Goal: Task Accomplishment & Management: Use online tool/utility

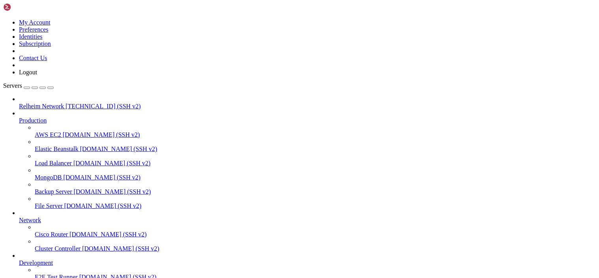
scroll to position [4, 1]
drag, startPoint x: 83, startPoint y: 666, endPoint x: 85, endPoint y: 615, distance: 51.4
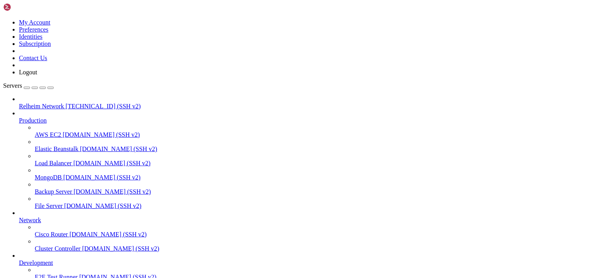
drag, startPoint x: 63, startPoint y: 661, endPoint x: 6, endPoint y: 536, distance: 137.1
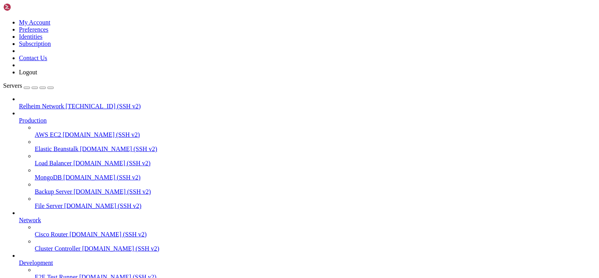
drag, startPoint x: 108, startPoint y: 667, endPoint x: 77, endPoint y: 616, distance: 60.2
drag, startPoint x: 94, startPoint y: 669, endPoint x: 77, endPoint y: 655, distance: 22.3
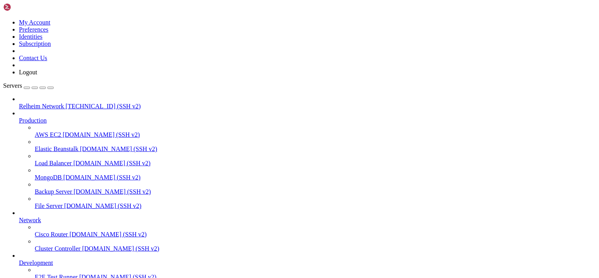
drag, startPoint x: 182, startPoint y: 698, endPoint x: 6, endPoint y: 598, distance: 202.7
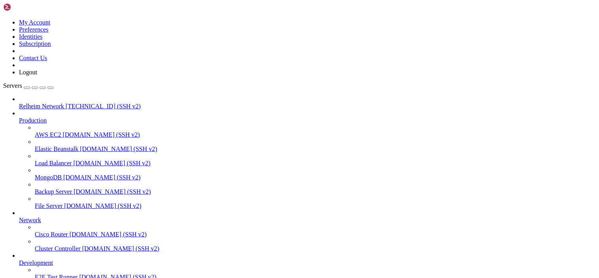
drag, startPoint x: 158, startPoint y: 659, endPoint x: 81, endPoint y: 445, distance: 228.0
drag, startPoint x: 112, startPoint y: 665, endPoint x: 79, endPoint y: 660, distance: 33.5
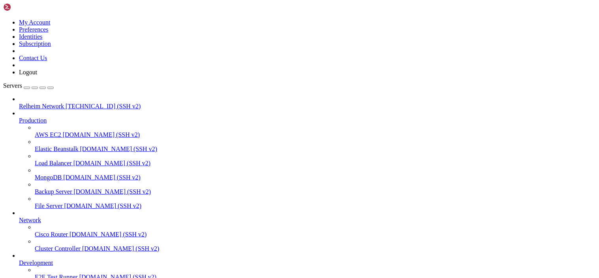
drag, startPoint x: 79, startPoint y: 660, endPoint x: 4, endPoint y: 514, distance: 164.1
drag, startPoint x: 5, startPoint y: 509, endPoint x: 124, endPoint y: 649, distance: 183.8
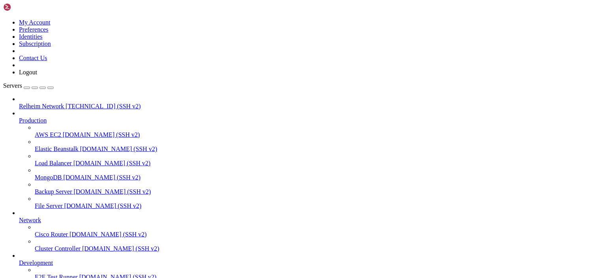
drag, startPoint x: 100, startPoint y: 662, endPoint x: 7, endPoint y: 515, distance: 173.3
drag, startPoint x: 92, startPoint y: 664, endPoint x: 9, endPoint y: 564, distance: 129.9
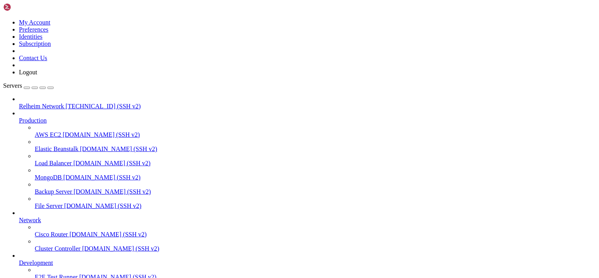
drag, startPoint x: 69, startPoint y: 670, endPoint x: 42, endPoint y: 614, distance: 62.2
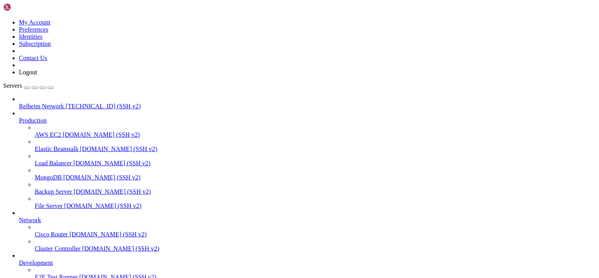
drag, startPoint x: 69, startPoint y: 656, endPoint x: 2, endPoint y: 536, distance: 136.9
click html "Page up CPU: 1month 4d 15h 58min 10.334s CGroup: /system.slice/wings.service └─…"
drag, startPoint x: 82, startPoint y: 664, endPoint x: 6, endPoint y: 542, distance: 144.2
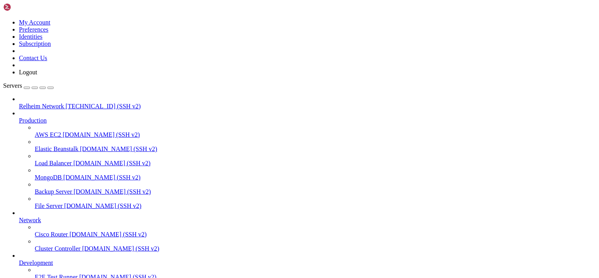
scroll to position [121261, 0]
drag, startPoint x: 137, startPoint y: 653, endPoint x: 19, endPoint y: 459, distance: 227.2
drag, startPoint x: 88, startPoint y: 667, endPoint x: 18, endPoint y: 650, distance: 72.1
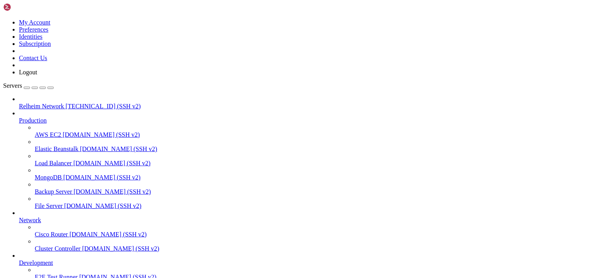
drag, startPoint x: 61, startPoint y: 660, endPoint x: 4, endPoint y: 646, distance: 58.9
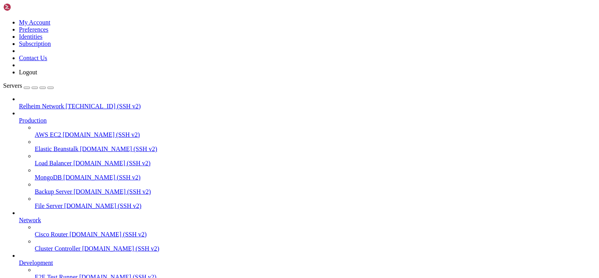
drag, startPoint x: 67, startPoint y: 662, endPoint x: 8, endPoint y: 555, distance: 122.5
drag, startPoint x: 92, startPoint y: 669, endPoint x: 43, endPoint y: 596, distance: 87.6
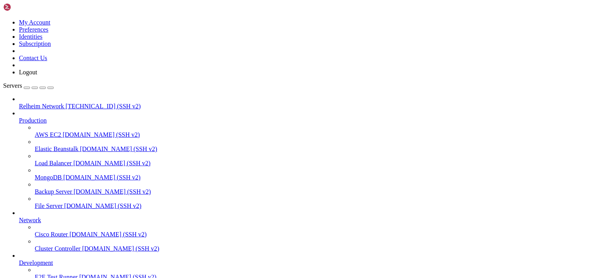
drag, startPoint x: 73, startPoint y: 662, endPoint x: 7, endPoint y: 540, distance: 138.8
drag, startPoint x: 95, startPoint y: 670, endPoint x: 87, endPoint y: 632, distance: 39.1
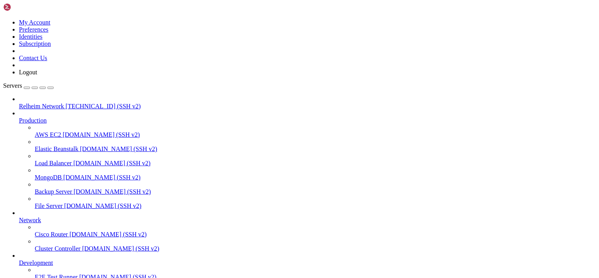
drag, startPoint x: 89, startPoint y: 661, endPoint x: 13, endPoint y: 536, distance: 146.4
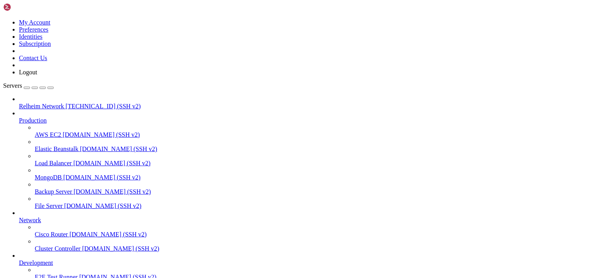
scroll to position [122443, 0]
drag, startPoint x: 66, startPoint y: 669, endPoint x: 41, endPoint y: 622, distance: 52.8
drag, startPoint x: 62, startPoint y: 662, endPoint x: 0, endPoint y: 537, distance: 139.9
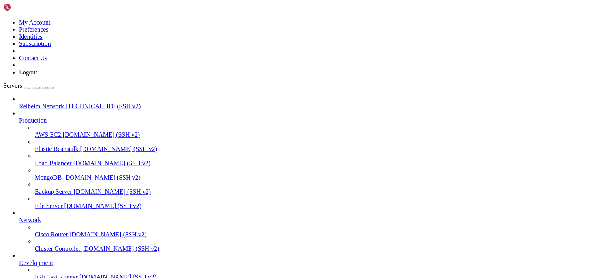
click html "Page up [DATE] 14:12:17 NIF4 wings[1578]: [DATE] 14:12:17 http: TLS handshake e…"
drag, startPoint x: 69, startPoint y: 662, endPoint x: 33, endPoint y: 525, distance: 141.3
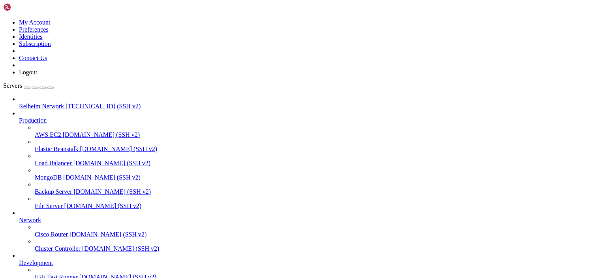
drag, startPoint x: 132, startPoint y: 659, endPoint x: 8, endPoint y: 596, distance: 139.7
drag, startPoint x: 113, startPoint y: 665, endPoint x: 83, endPoint y: 651, distance: 33.6
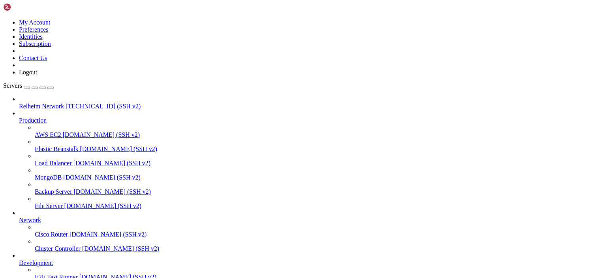
drag, startPoint x: 83, startPoint y: 659, endPoint x: 51, endPoint y: 633, distance: 41.3
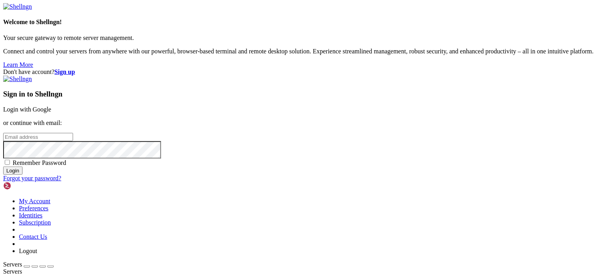
type input "root"
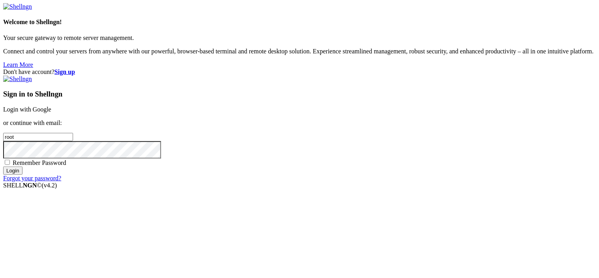
click at [51, 106] on link "Login with Google" at bounding box center [27, 109] width 48 height 7
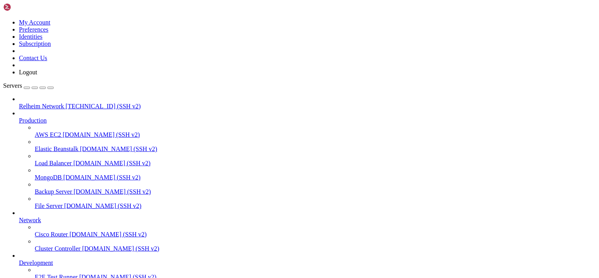
scroll to position [122812, 0]
drag, startPoint x: 114, startPoint y: 671, endPoint x: 38, endPoint y: 638, distance: 82.2
drag, startPoint x: 70, startPoint y: 666, endPoint x: 43, endPoint y: 639, distance: 37.1
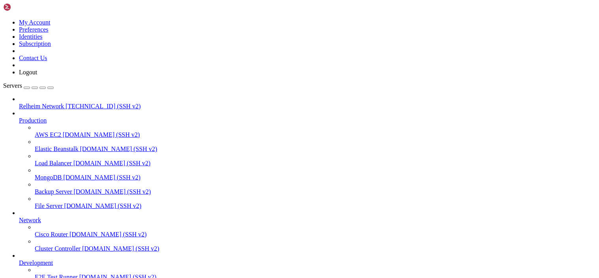
drag, startPoint x: 61, startPoint y: 660, endPoint x: 8, endPoint y: 603, distance: 78.0
copy div "tatus for the jail: sshd |- Filter | |- Currently failed: 3 | |- Total failed: …"
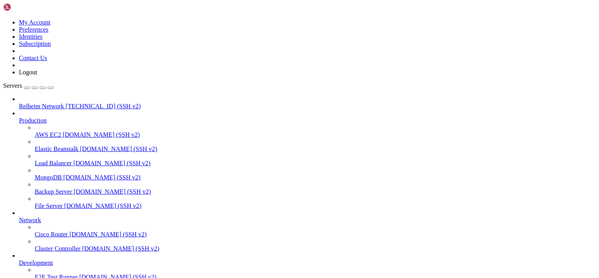
scroll to position [122839, 0]
drag, startPoint x: 74, startPoint y: 667, endPoint x: 37, endPoint y: 660, distance: 37.8
drag, startPoint x: 69, startPoint y: 664, endPoint x: 4, endPoint y: 647, distance: 67.0
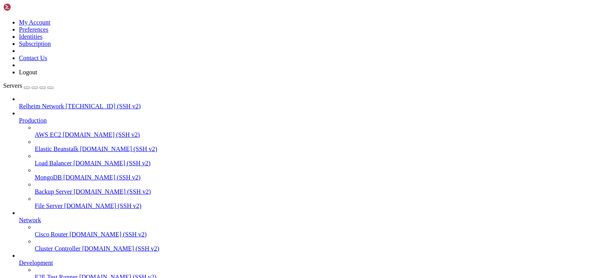
drag, startPoint x: 61, startPoint y: 662, endPoint x: 7, endPoint y: 648, distance: 55.9
copy div "root @ NIF4 ~ # ss -tulpn | grep 8080 root @ NIF4 ~ #"
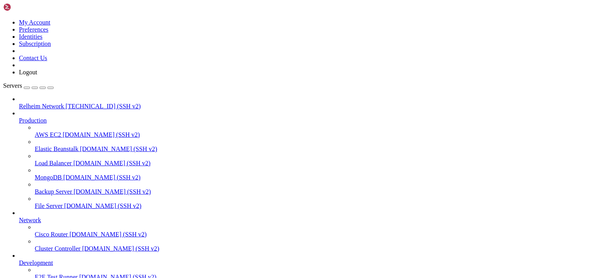
scroll to position [123315, 0]
drag, startPoint x: 100, startPoint y: 665, endPoint x: 90, endPoint y: 576, distance: 89.1
drag, startPoint x: 86, startPoint y: 670, endPoint x: 65, endPoint y: 616, distance: 58.3
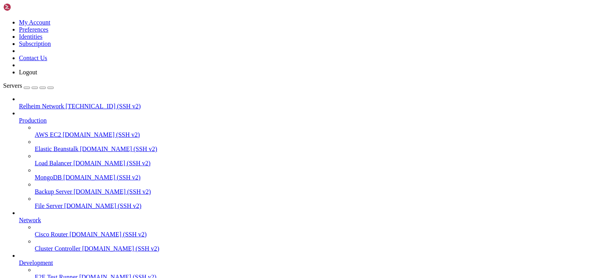
drag, startPoint x: 70, startPoint y: 664, endPoint x: 7, endPoint y: 533, distance: 144.7
copy div "root @ NIF4 ~ # ss -tulpn | grep LISTEN tcp LISTEN 0 4096 [TECHNICAL_ID] [TECHN…"
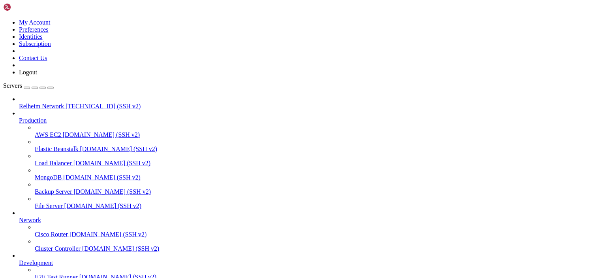
scroll to position [123370, 0]
drag, startPoint x: 72, startPoint y: 665, endPoint x: 6, endPoint y: 641, distance: 70.1
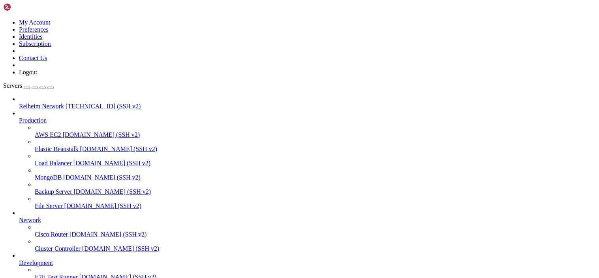
scroll to position [34, 0]
copy div "Status |- Number of jail: 2 `- Jail list: pterodactyl, sshd root @ NIF4 ~ #"
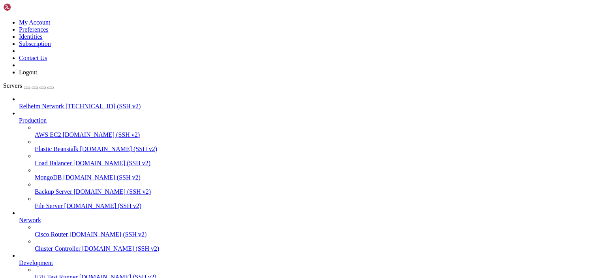
drag, startPoint x: 85, startPoint y: 660, endPoint x: 6, endPoint y: 612, distance: 92.0
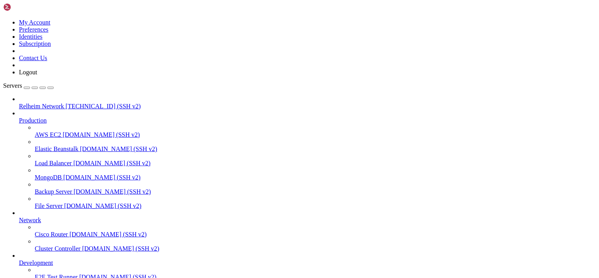
drag, startPoint x: 117, startPoint y: 663, endPoint x: 7, endPoint y: 536, distance: 168.0
